Goal: Check status: Check status

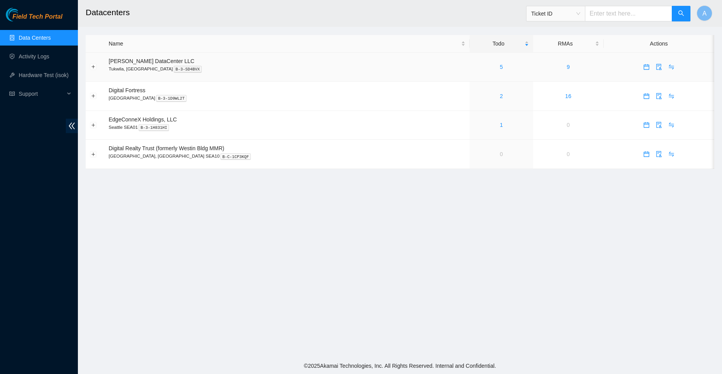
click at [478, 65] on div "5" at bounding box center [501, 67] width 55 height 9
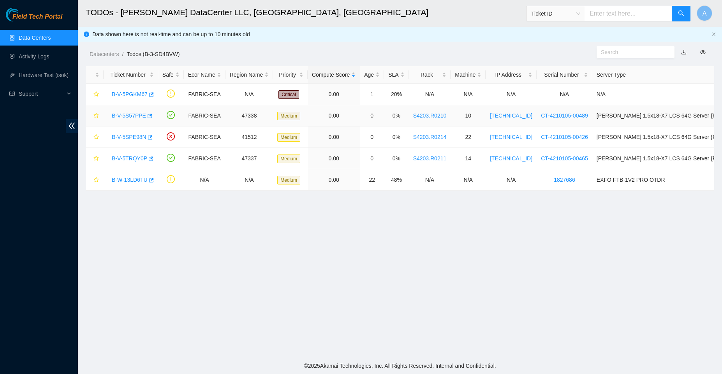
click at [135, 114] on link "B-V-5S57PPE" at bounding box center [129, 116] width 34 height 6
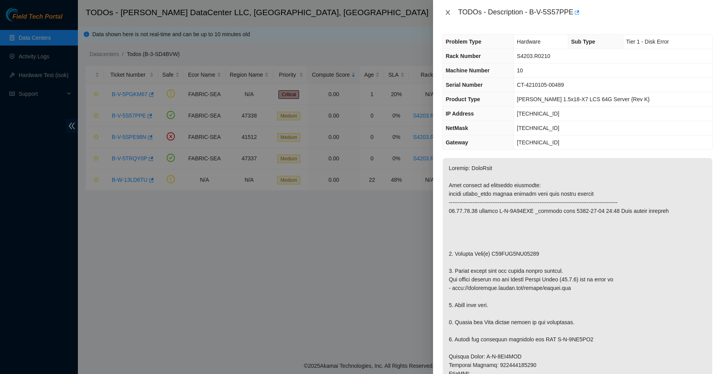
click at [450, 9] on button "Close" at bounding box center [448, 12] width 11 height 7
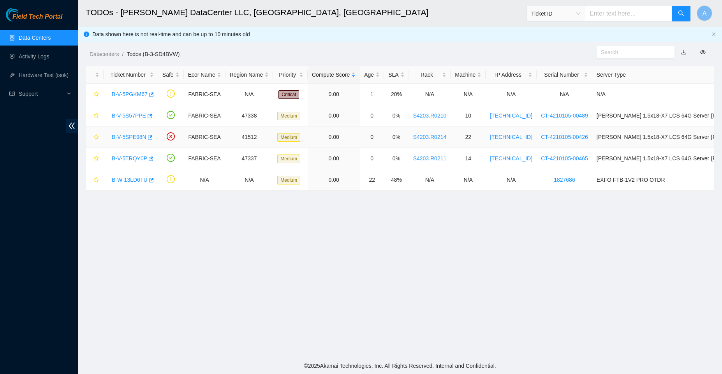
click at [131, 133] on div "B-V-5SPE98N" at bounding box center [131, 137] width 46 height 12
click at [131, 136] on link "B-V-5SPE98N" at bounding box center [129, 137] width 35 height 6
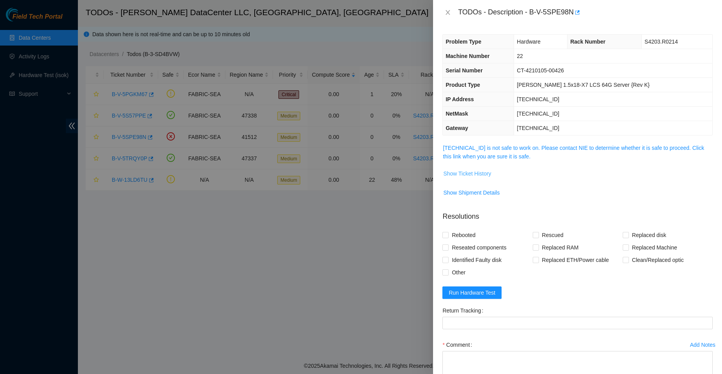
click at [456, 175] on span "Show Ticket History" at bounding box center [467, 173] width 48 height 9
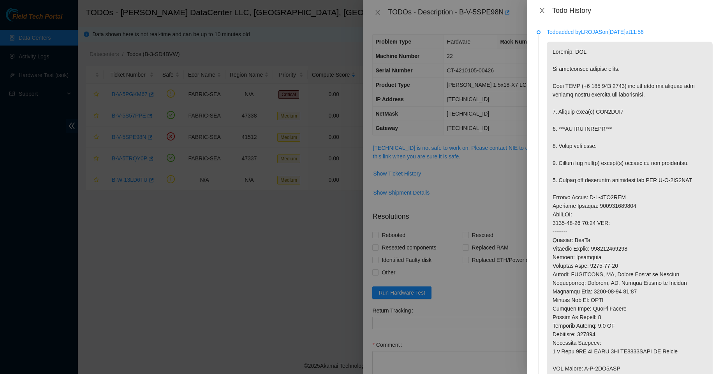
click at [547, 8] on button "Close" at bounding box center [542, 10] width 11 height 7
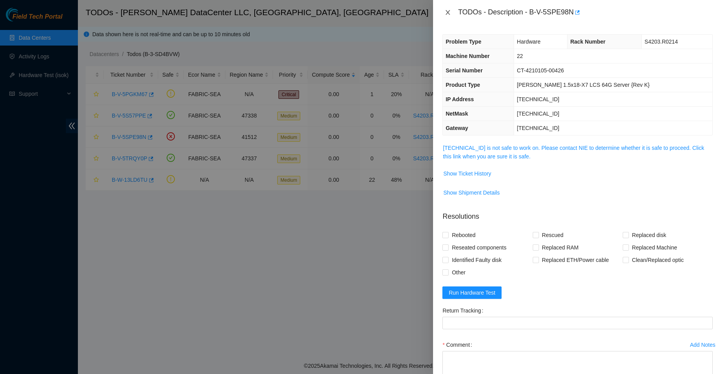
click at [447, 13] on icon "close" at bounding box center [448, 12] width 4 height 5
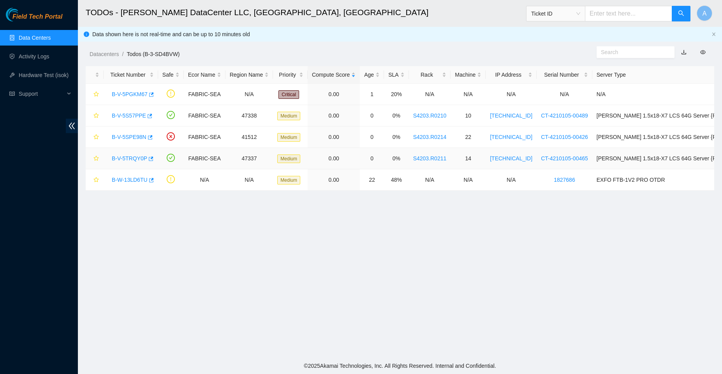
click at [134, 159] on link "B-V-5TRQY0P" at bounding box center [129, 158] width 35 height 6
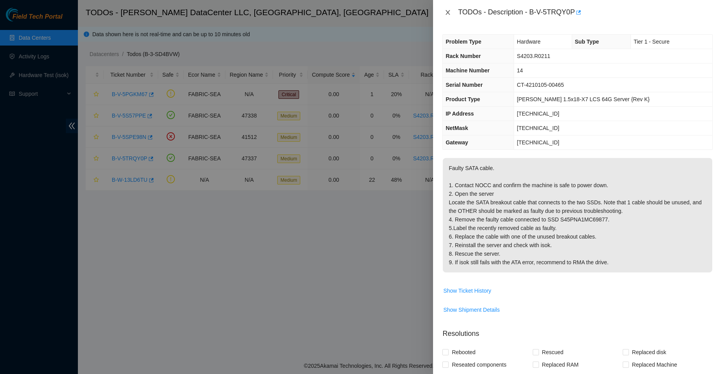
click at [450, 11] on icon "close" at bounding box center [448, 12] width 6 height 6
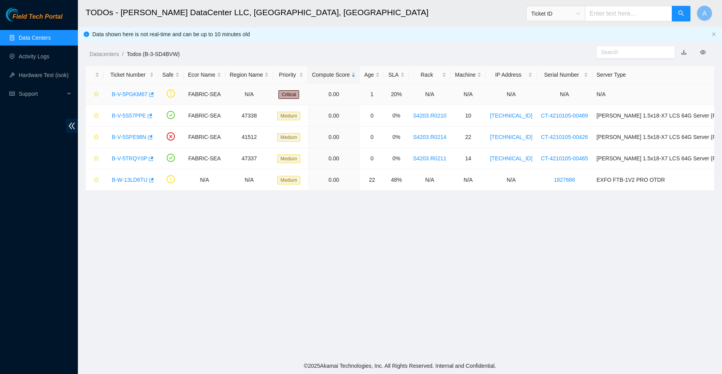
click at [133, 95] on link "B-V-5PGKM67" at bounding box center [130, 94] width 36 height 6
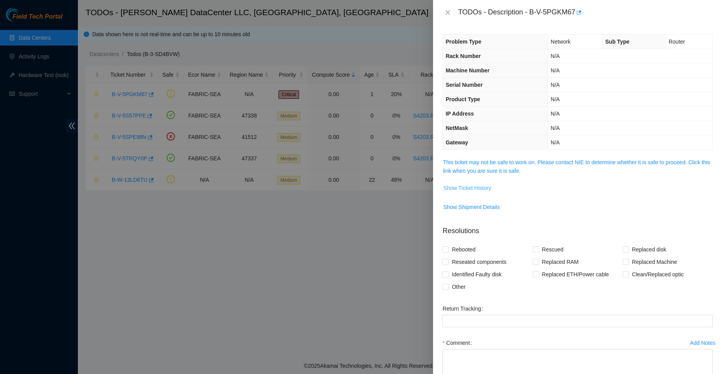
click at [483, 187] on span "Show Ticket History" at bounding box center [467, 188] width 48 height 9
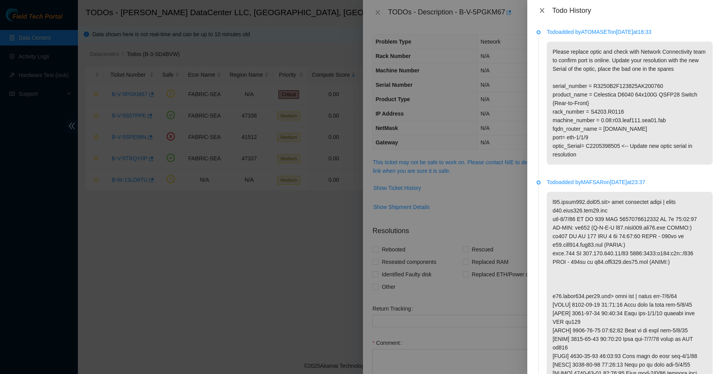
click at [545, 9] on icon "close" at bounding box center [542, 10] width 6 height 6
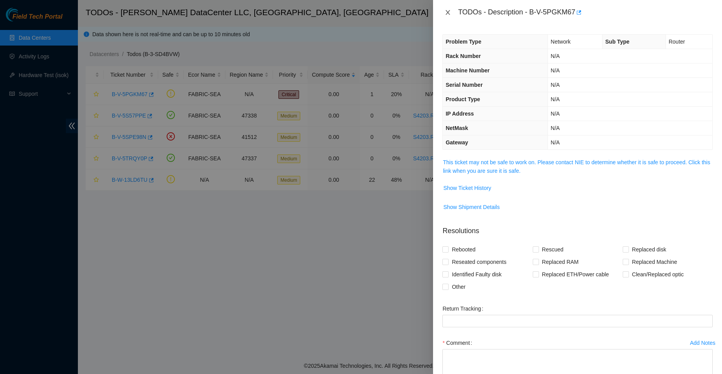
click at [450, 12] on icon "close" at bounding box center [448, 12] width 6 height 6
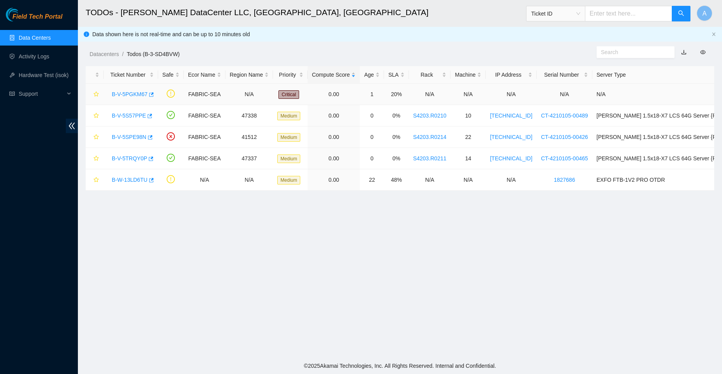
click at [139, 92] on link "B-V-5PGKM67" at bounding box center [130, 94] width 36 height 6
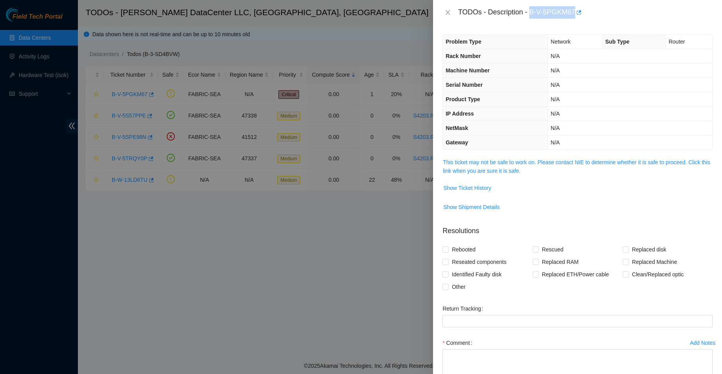
drag, startPoint x: 530, startPoint y: 13, endPoint x: 573, endPoint y: 16, distance: 43.7
click at [573, 16] on div "TODOs - Description - B-V-5PGKM67" at bounding box center [585, 12] width 255 height 12
copy div "B-V-5PGKM67"
click at [397, 333] on div at bounding box center [361, 187] width 722 height 374
